Goal: Use online tool/utility: Utilize a website feature to perform a specific function

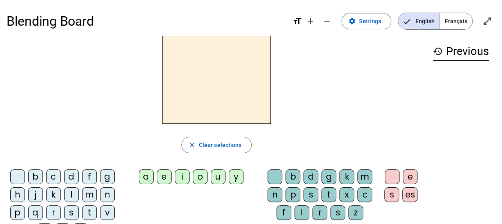
click at [108, 180] on div "g" at bounding box center [107, 177] width 15 height 15
click at [144, 178] on div "a" at bounding box center [146, 177] width 15 height 15
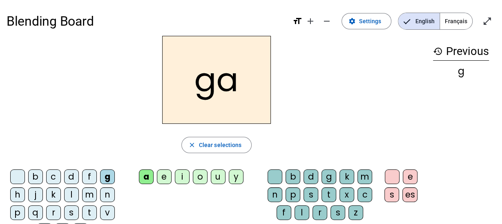
click at [38, 172] on div "b" at bounding box center [35, 177] width 15 height 15
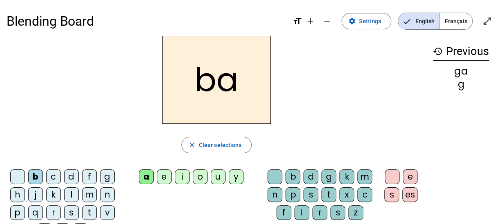
click at [145, 177] on div "a" at bounding box center [146, 177] width 15 height 15
click at [85, 196] on div "m" at bounding box center [89, 195] width 15 height 15
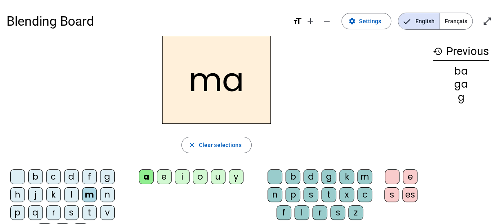
click at [149, 177] on div "a" at bounding box center [146, 177] width 15 height 15
click at [109, 213] on div "v" at bounding box center [107, 213] width 15 height 15
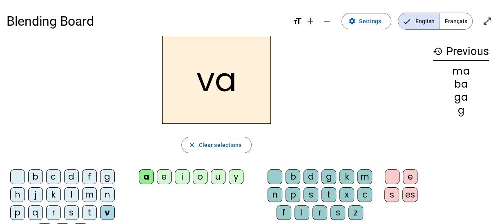
click at [167, 180] on div "e" at bounding box center [164, 177] width 15 height 15
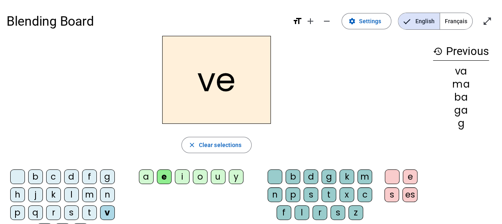
click at [295, 181] on div "b" at bounding box center [292, 177] width 15 height 15
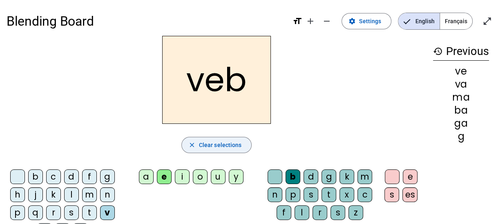
click at [239, 146] on span "Clear selections" at bounding box center [220, 145] width 43 height 10
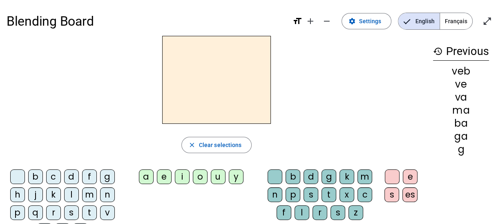
click at [294, 176] on div "b" at bounding box center [292, 177] width 15 height 15
click at [411, 176] on div "e" at bounding box center [409, 177] width 15 height 15
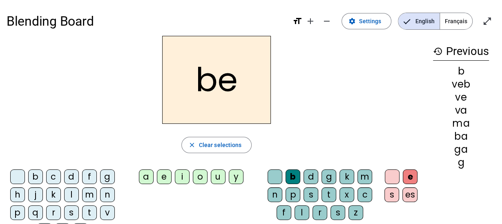
click at [321, 211] on div "r" at bounding box center [319, 213] width 15 height 15
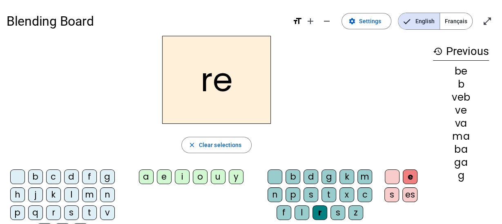
click at [407, 173] on div "e" at bounding box center [409, 177] width 15 height 15
click at [331, 192] on div "t" at bounding box center [328, 195] width 15 height 15
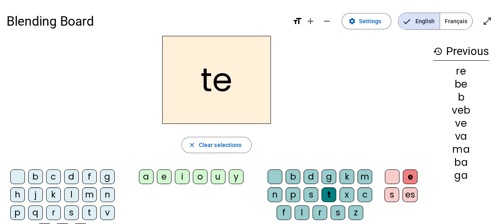
click at [392, 191] on div "s" at bounding box center [391, 195] width 15 height 15
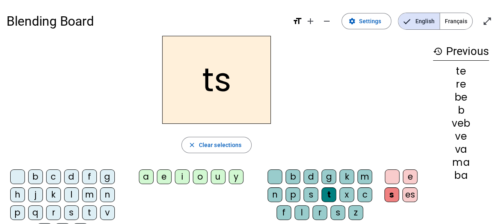
click at [410, 177] on div "e" at bounding box center [409, 177] width 15 height 15
